Goal: Transaction & Acquisition: Purchase product/service

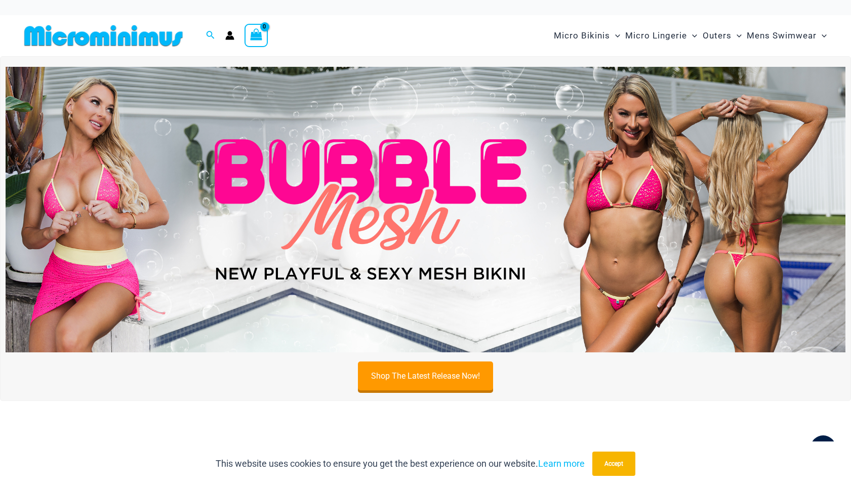
click at [362, 247] on img at bounding box center [426, 210] width 840 height 286
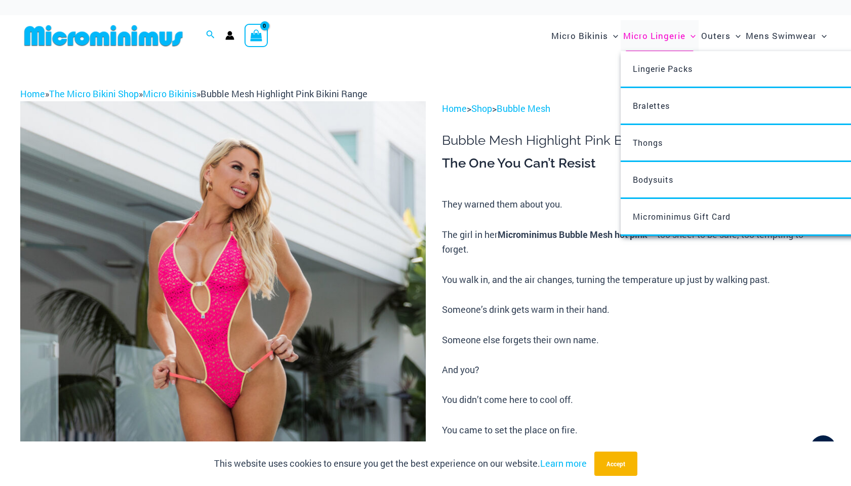
click at [623, 46] on span "Micro Lingerie" at bounding box center [654, 36] width 62 height 26
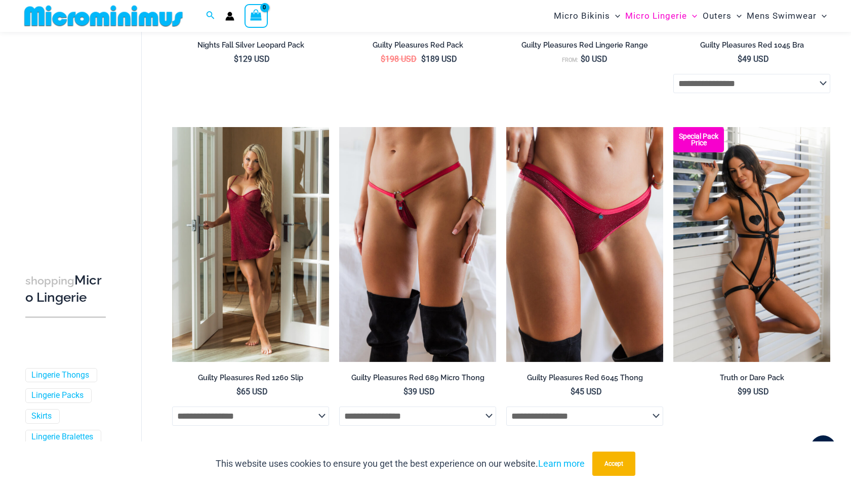
scroll to position [409, 0]
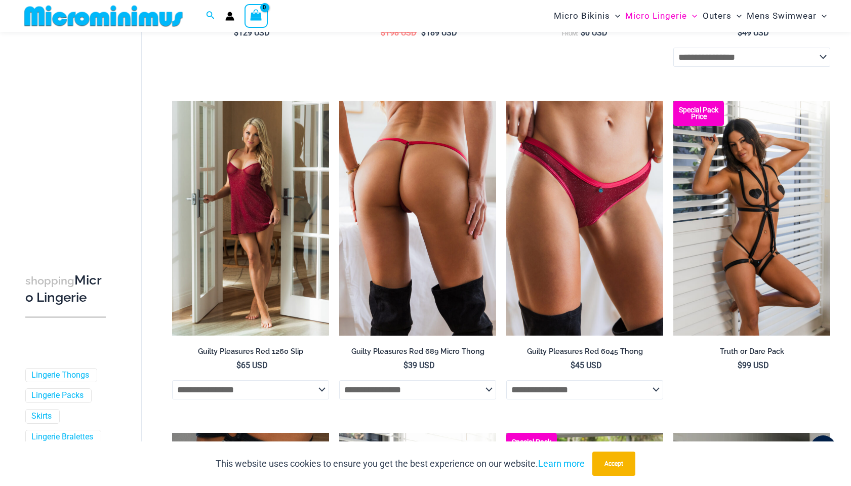
click at [409, 253] on img at bounding box center [417, 218] width 157 height 235
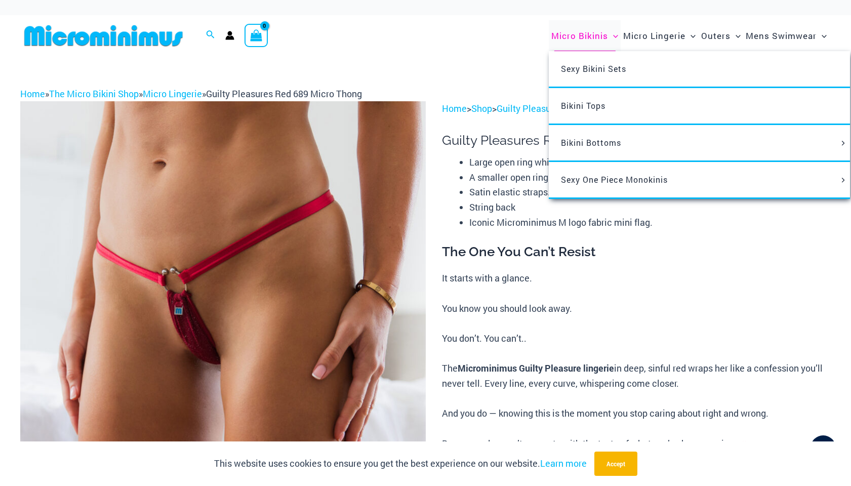
click at [551, 45] on span "Micro Bikinis" at bounding box center [579, 36] width 57 height 26
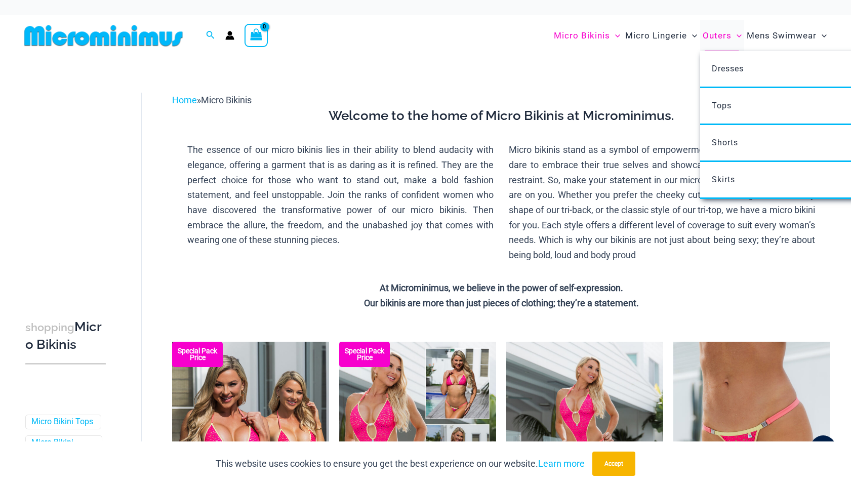
click at [703, 40] on span "Outers" at bounding box center [717, 36] width 29 height 26
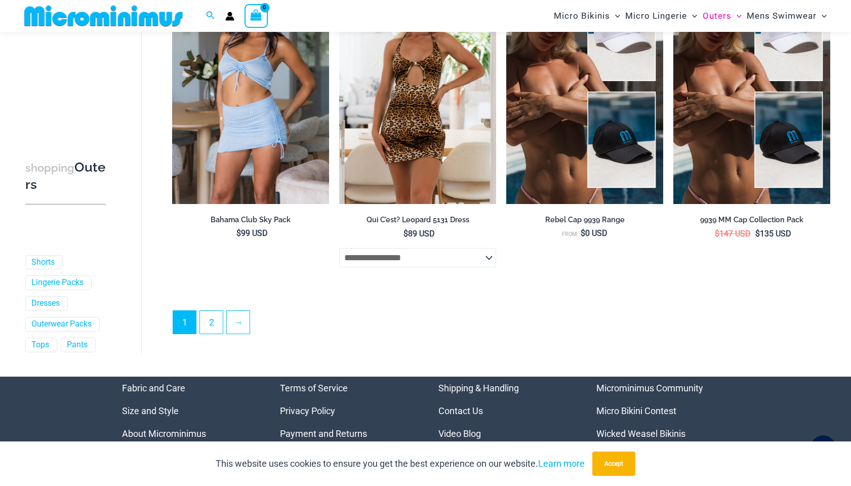
scroll to position [2330, 0]
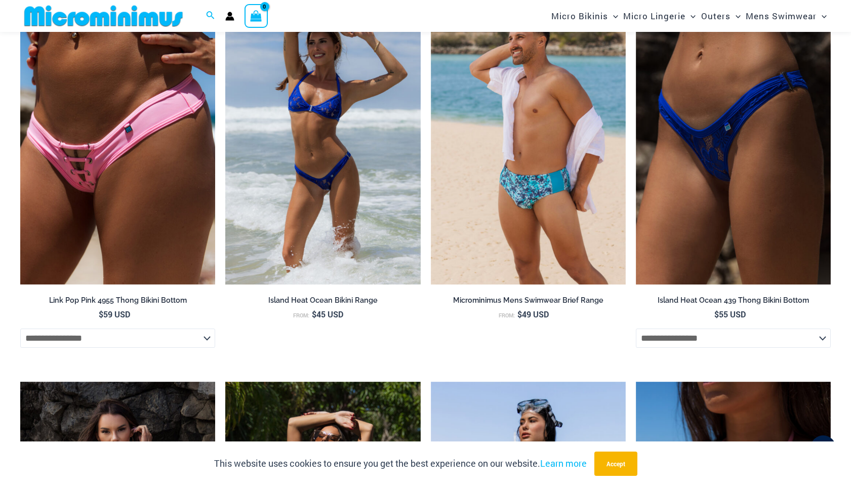
scroll to position [821, 0]
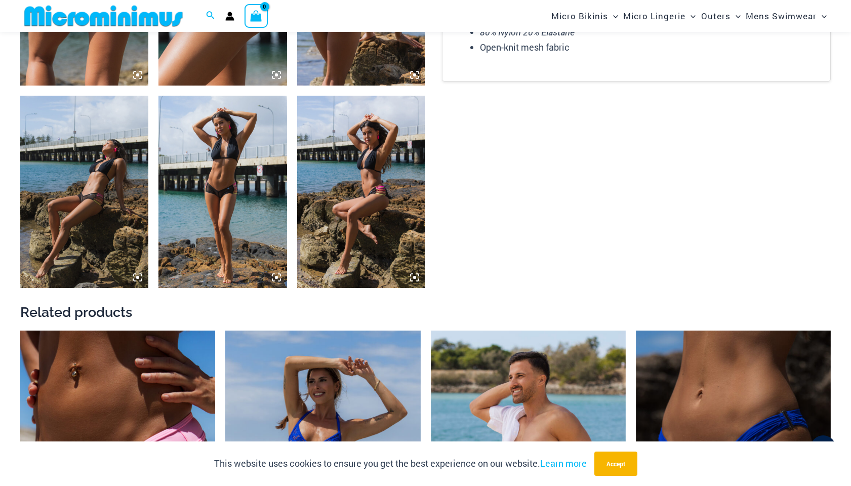
click at [220, 162] on img at bounding box center [222, 192] width 128 height 192
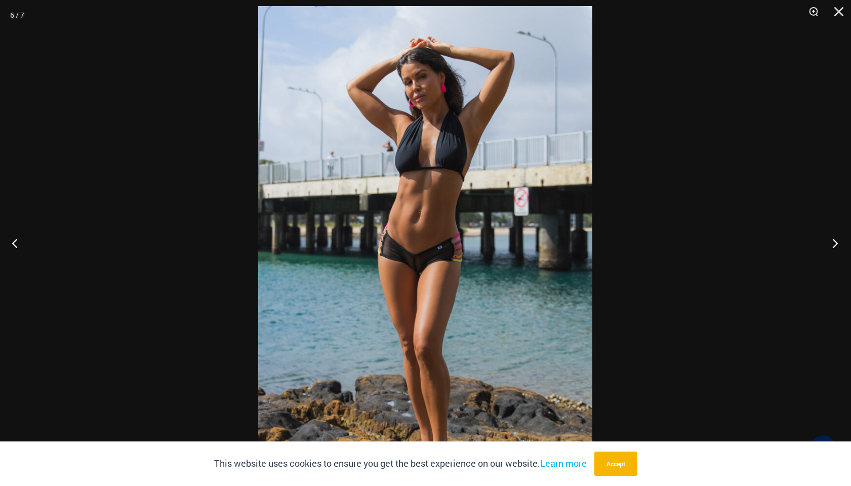
click at [837, 244] on button "Next" at bounding box center [832, 243] width 38 height 51
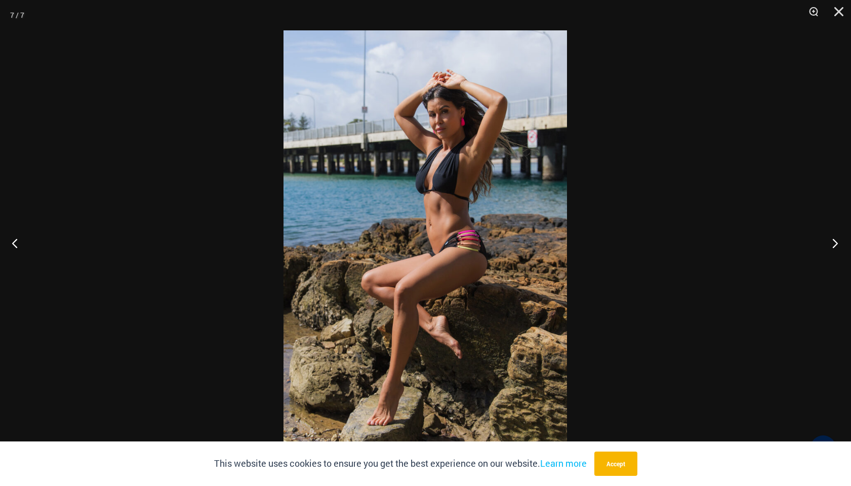
click at [837, 244] on button "Next" at bounding box center [832, 243] width 38 height 51
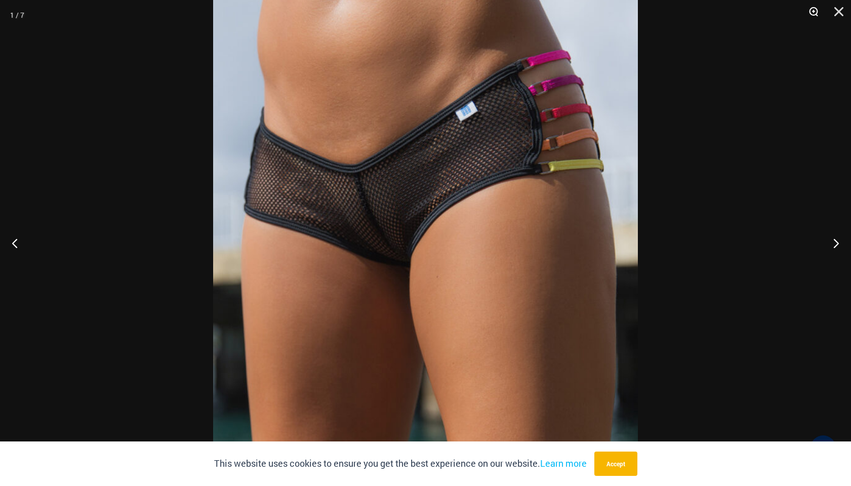
click at [815, 12] on button "Zoom" at bounding box center [809, 15] width 25 height 30
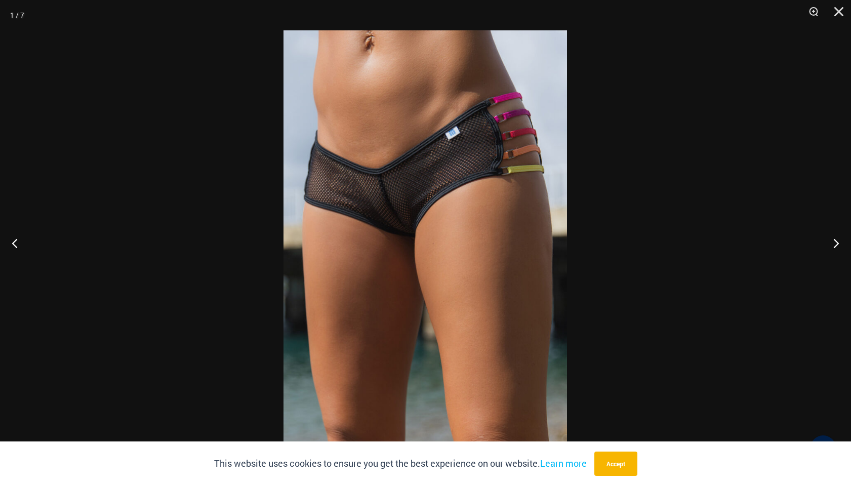
click at [404, 193] on img at bounding box center [426, 242] width 284 height 425
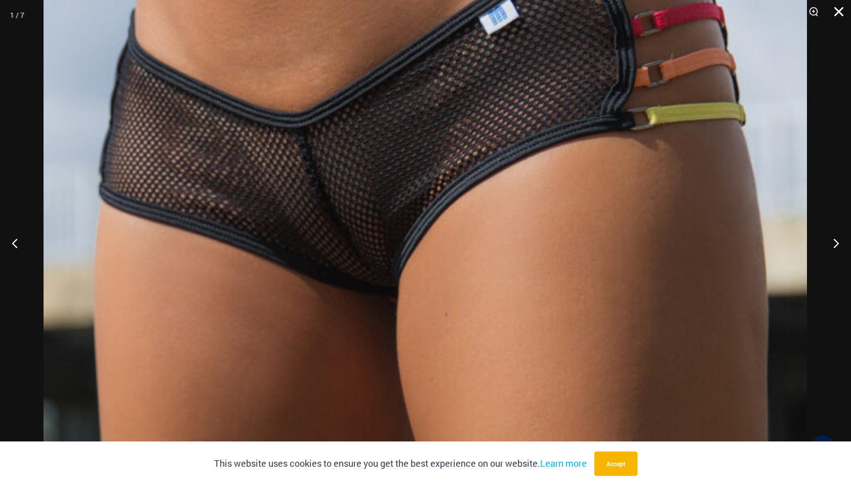
click at [839, 11] on button "Close" at bounding box center [835, 15] width 25 height 30
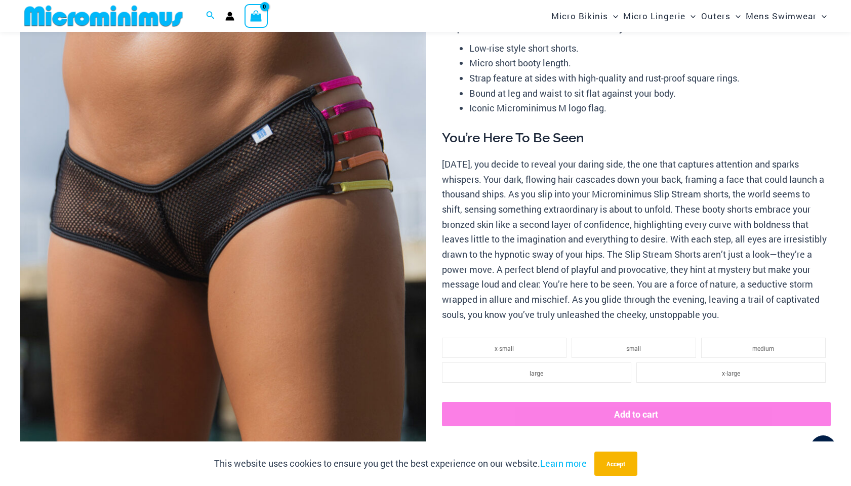
scroll to position [0, 0]
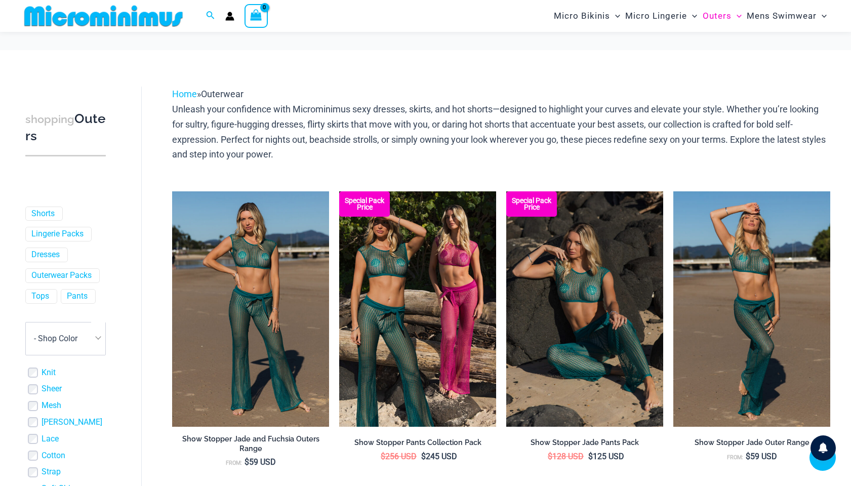
scroll to position [1999, 0]
